Goal: Contribute content

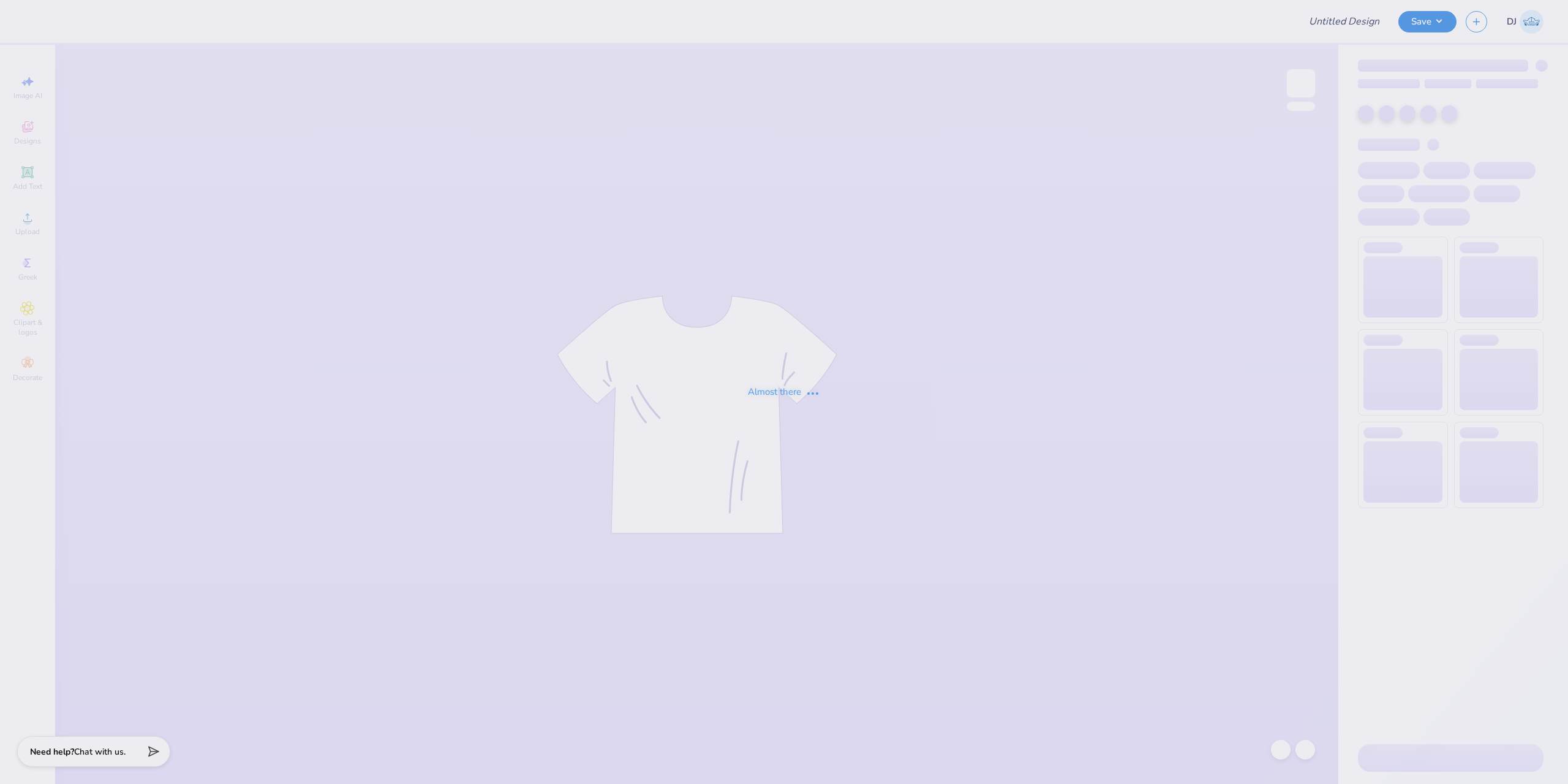
type input "The [GEOGRAPHIC_DATA][US_STATE] : [PERSON_NAME]"
type input "DUDES DAY"
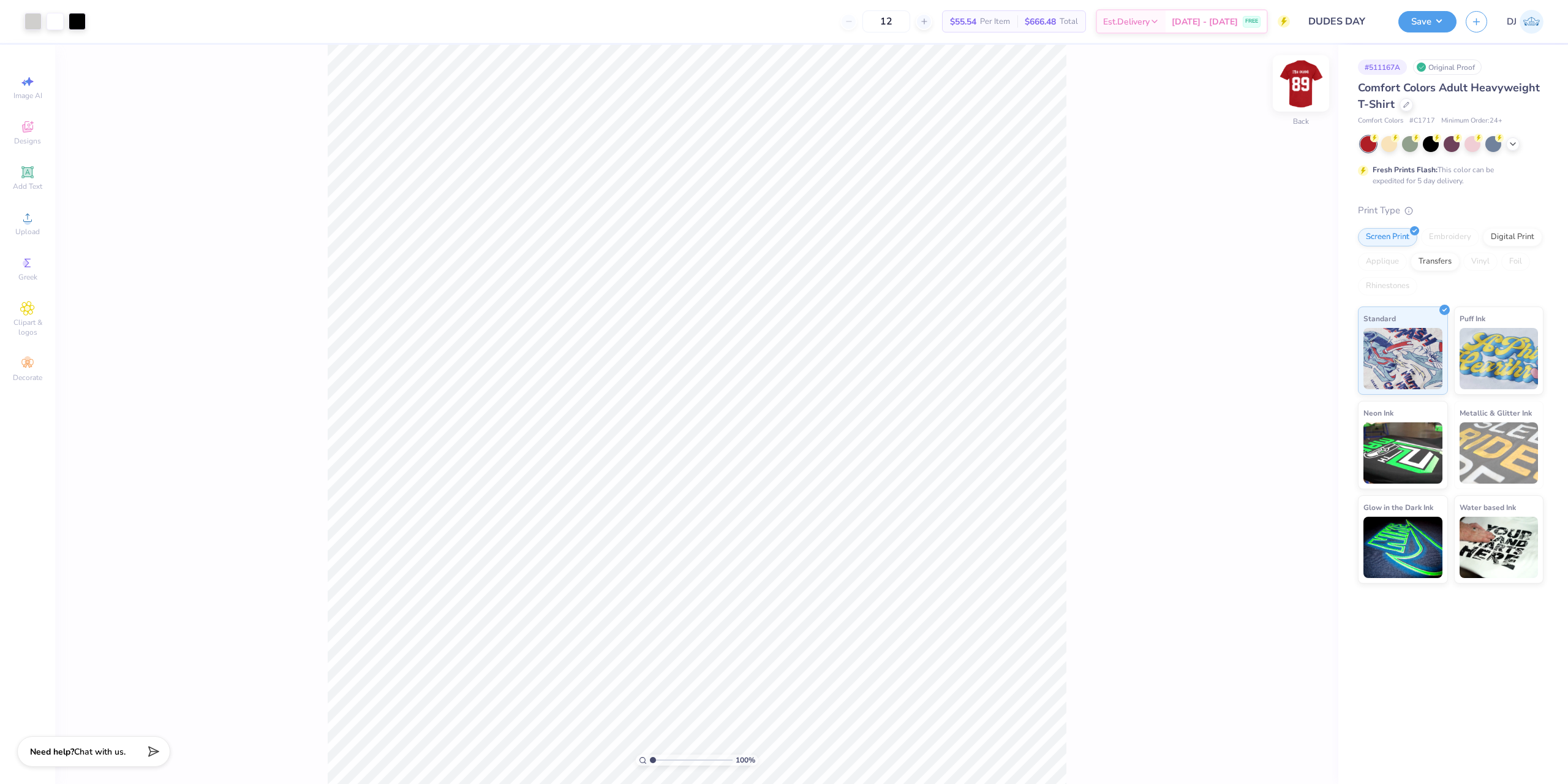
click at [1293, 93] on img at bounding box center [1301, 83] width 49 height 49
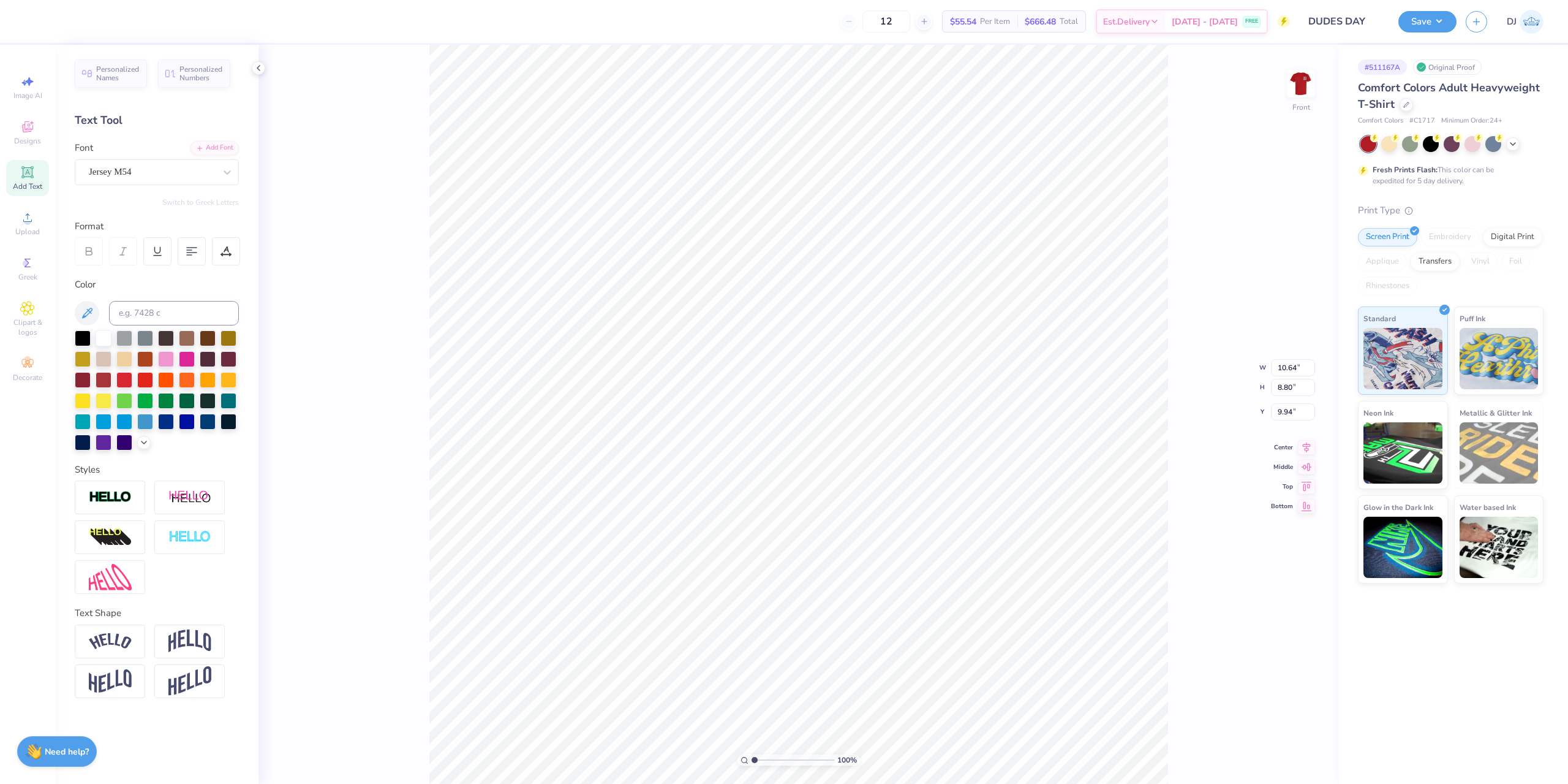
scroll to position [10, 1]
type textarea "98"
click at [1183, 259] on div "100 % Front W 10.64 10.64 " H 8.80 8.80 " Y 9.94 9.94 " Center Middle Top Bottom" at bounding box center [799, 414] width 1080 height 739
click at [1170, 195] on div "100 % Front W 10.64 H 8.80 Y 9.94 Center Middle Top Bottom" at bounding box center [799, 414] width 1080 height 739
click at [1436, 19] on button "Save" at bounding box center [1427, 19] width 58 height 21
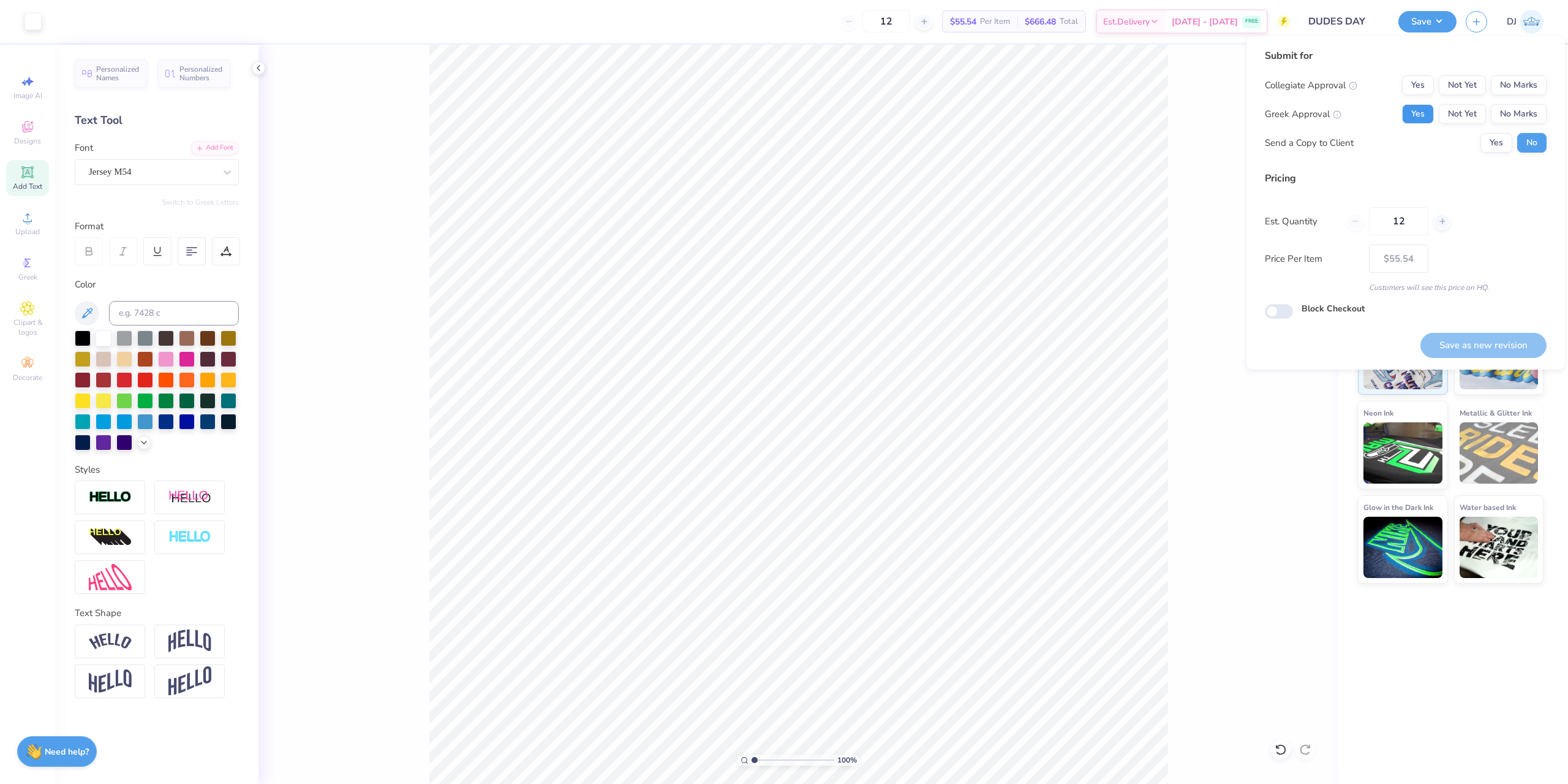
click at [1426, 111] on button "Yes" at bounding box center [1418, 113] width 32 height 19
click at [1520, 82] on button "No Marks" at bounding box center [1519, 84] width 56 height 19
click at [1499, 344] on button "Save as new revision" at bounding box center [1484, 345] width 126 height 25
type input "$55.54"
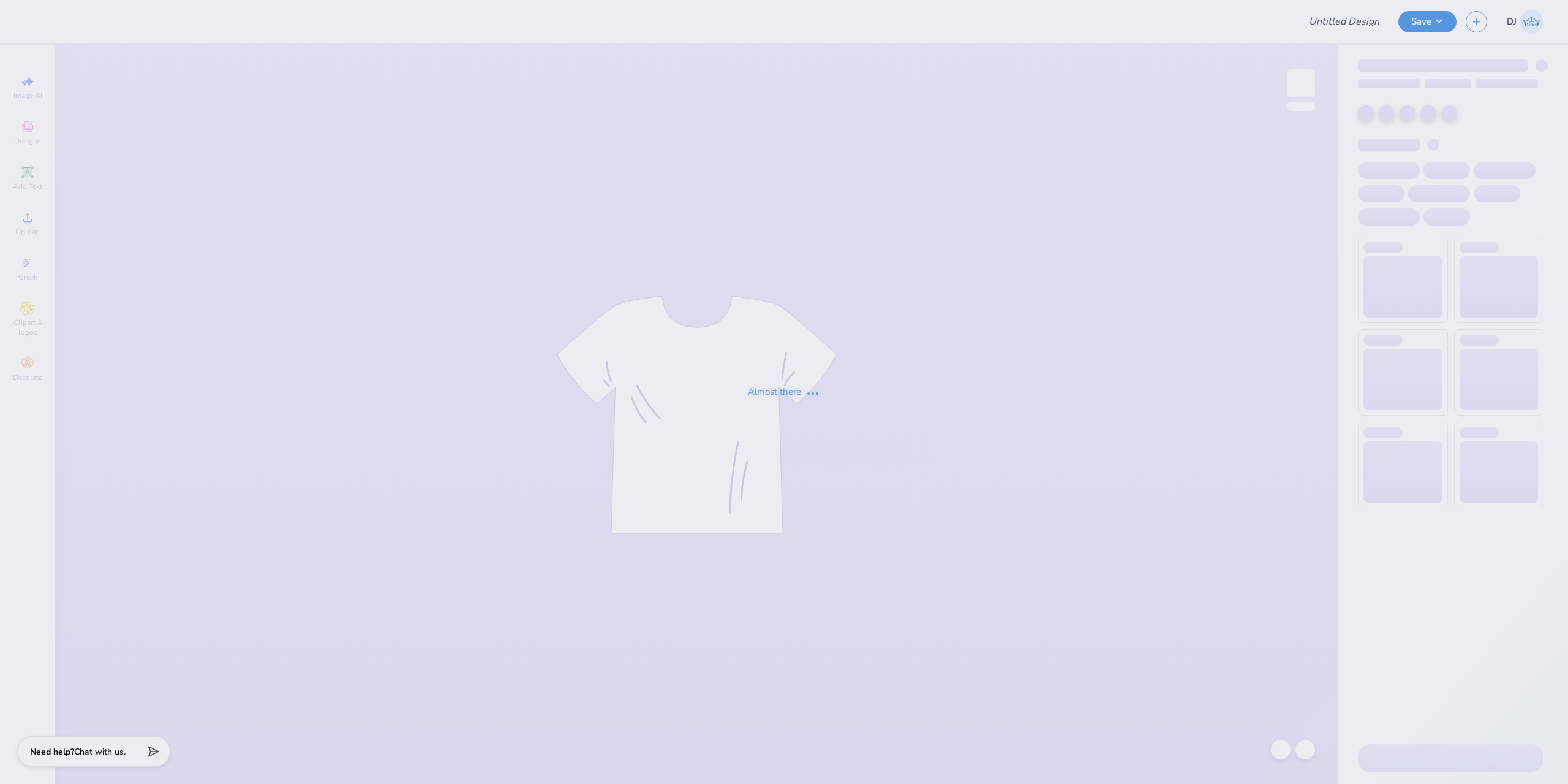
type input "DUDES DAY"
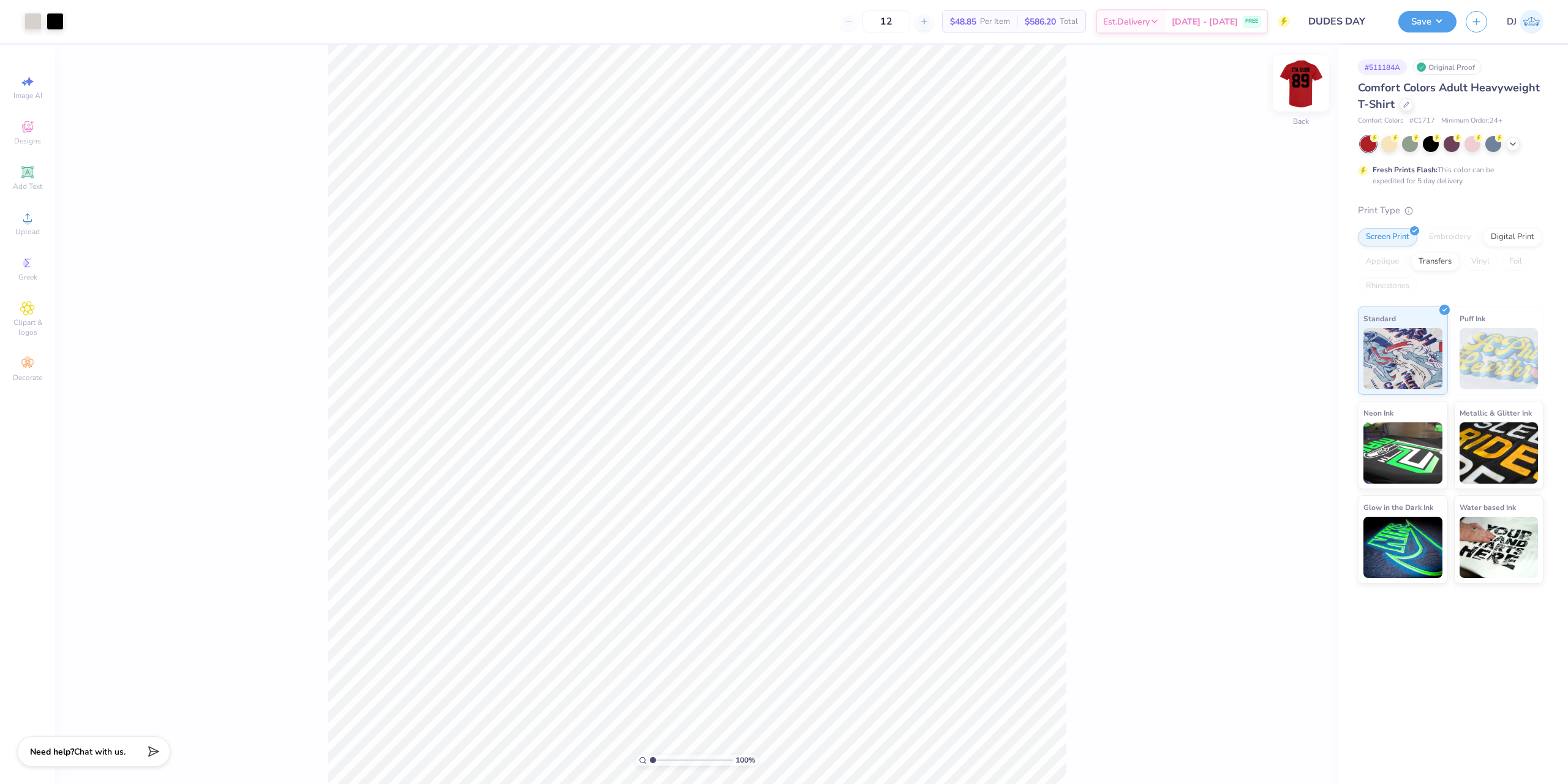
click at [1308, 83] on img at bounding box center [1301, 83] width 49 height 49
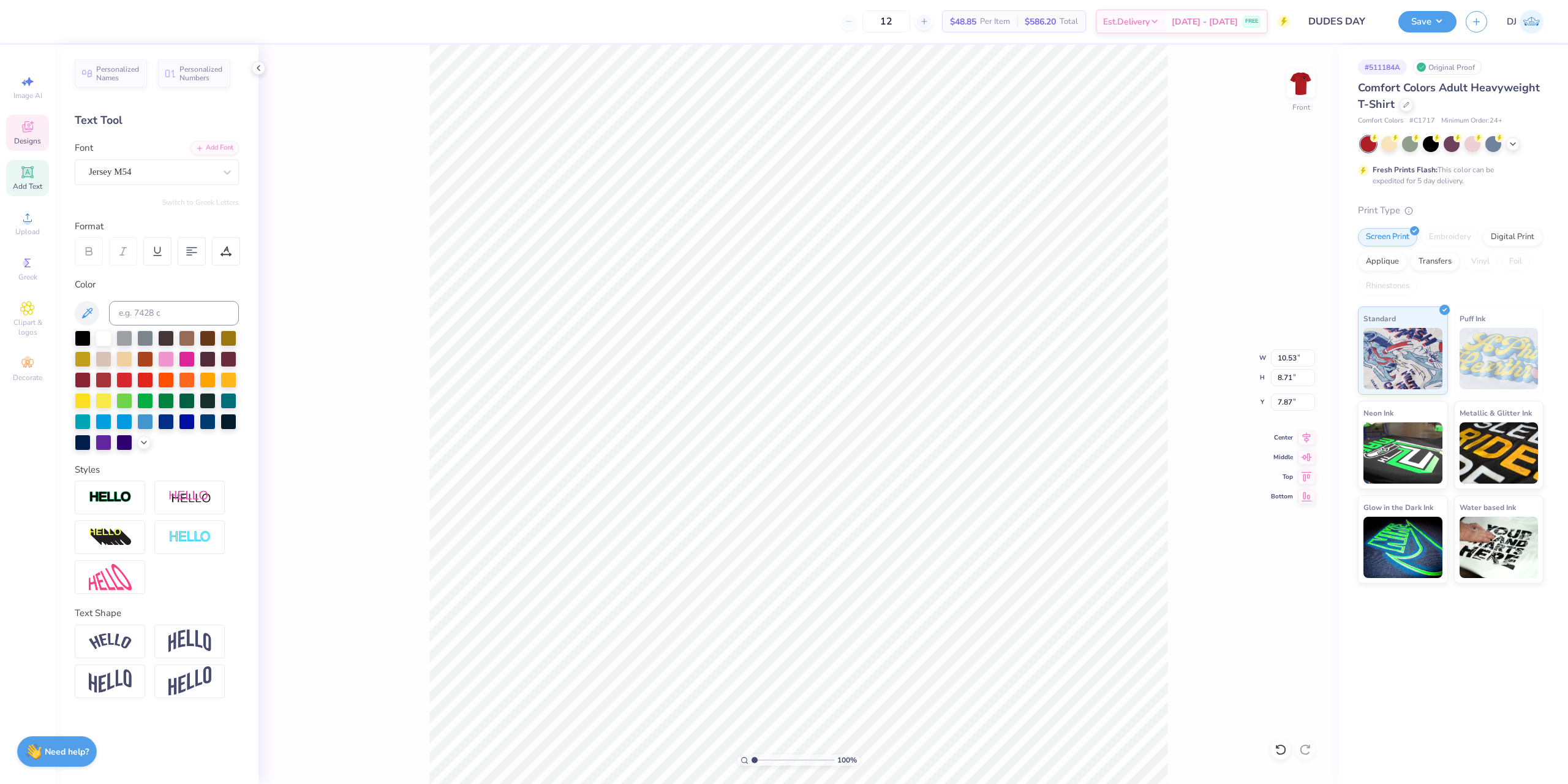
scroll to position [10, 2]
type textarea "98"
click at [1199, 286] on div "100 % Front W 10.53 10.53 " H 8.71 8.71 " Y 7.87 7.87 " Center Middle Top Bottom" at bounding box center [799, 414] width 1080 height 739
click at [1428, 21] on button "Save" at bounding box center [1427, 19] width 58 height 21
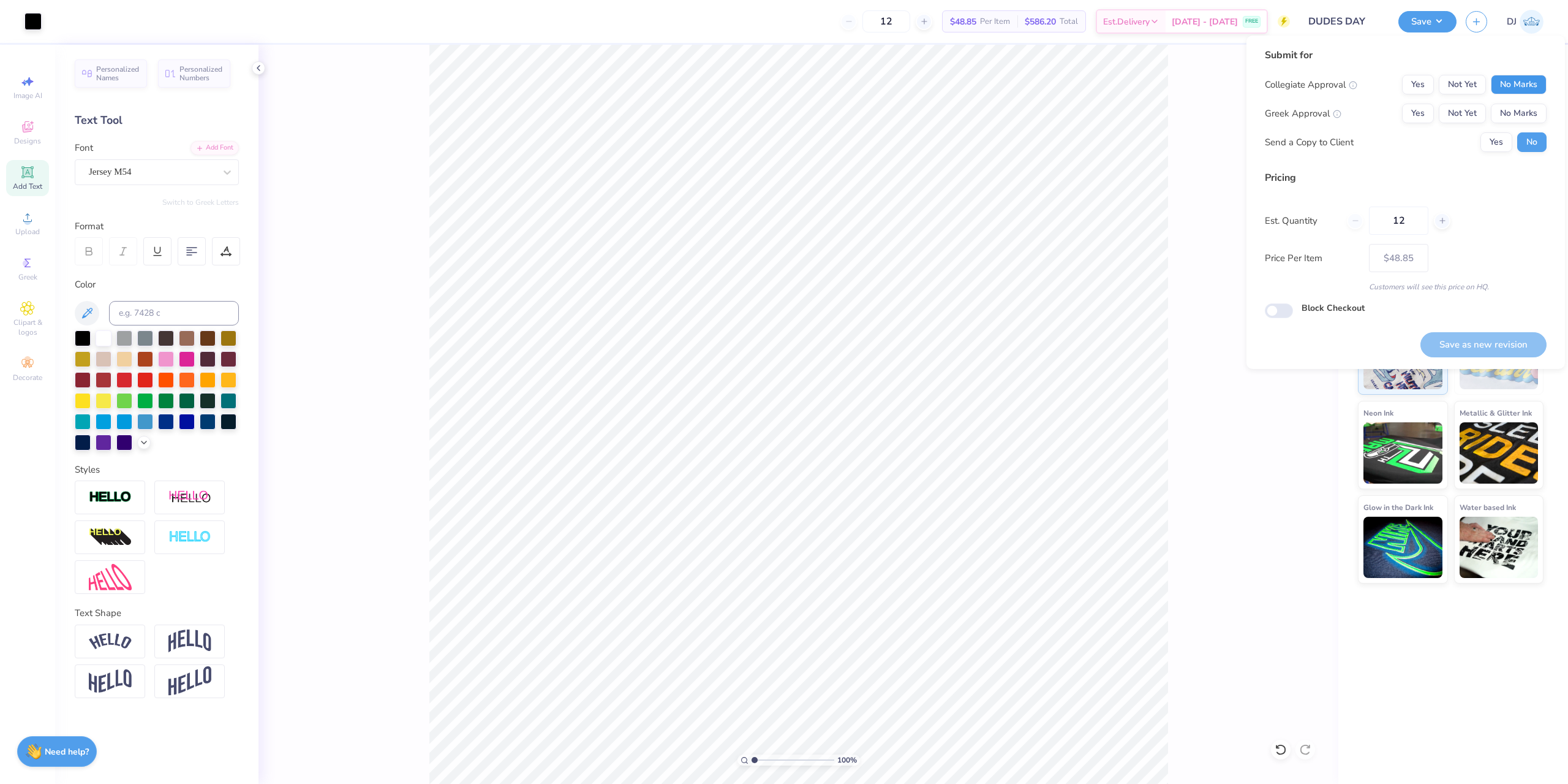
click at [1514, 84] on button "No Marks" at bounding box center [1519, 84] width 56 height 19
click at [1419, 112] on button "Yes" at bounding box center [1418, 113] width 32 height 19
click at [1514, 341] on button "Save as new revision" at bounding box center [1484, 344] width 126 height 25
type input "$48.85"
